Goal: Task Accomplishment & Management: Complete application form

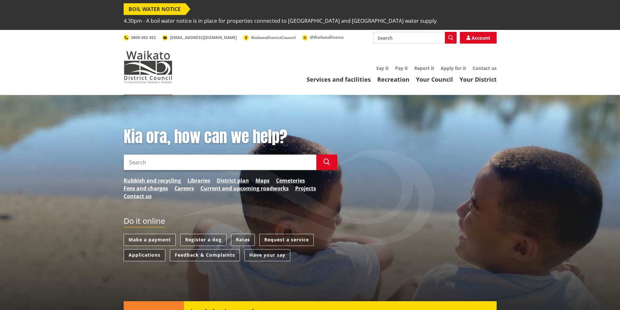
click at [133, 249] on link "Applications" at bounding box center [145, 255] width 42 height 12
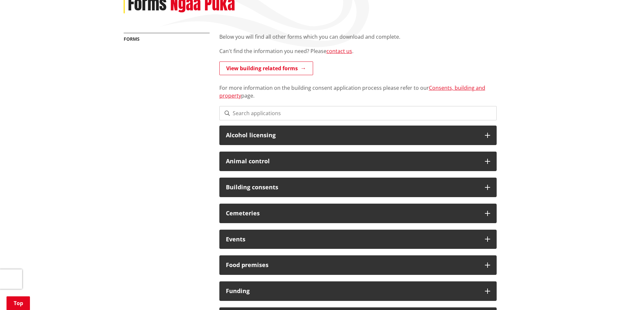
scroll to position [130, 0]
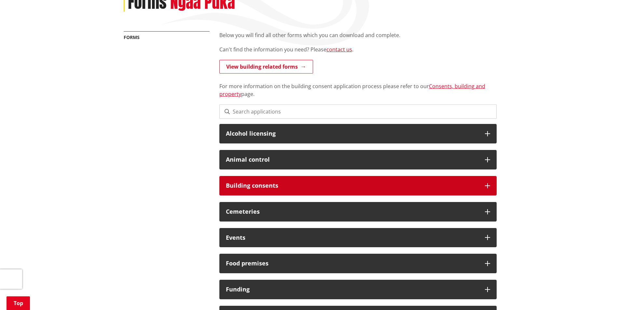
click at [235, 183] on h3 "Building consents" at bounding box center [352, 186] width 253 height 7
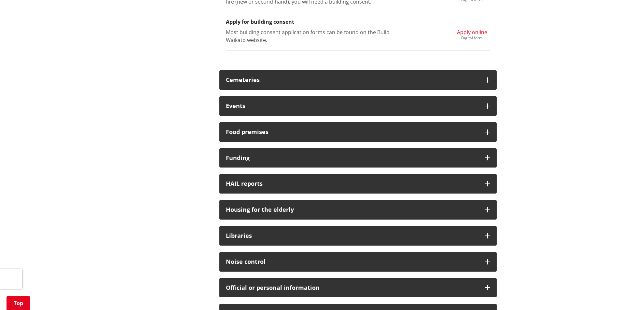
scroll to position [326, 0]
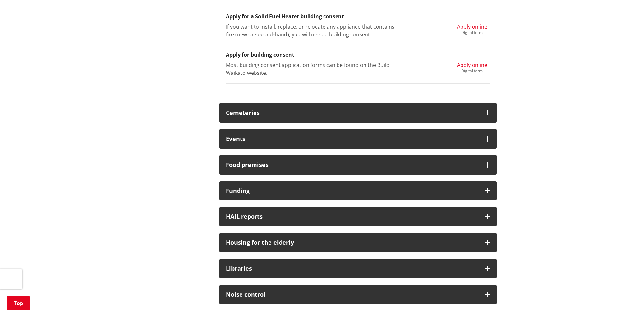
click at [460, 62] on span "Apply online" at bounding box center [472, 65] width 30 height 7
